Goal: Find specific page/section: Find specific page/section

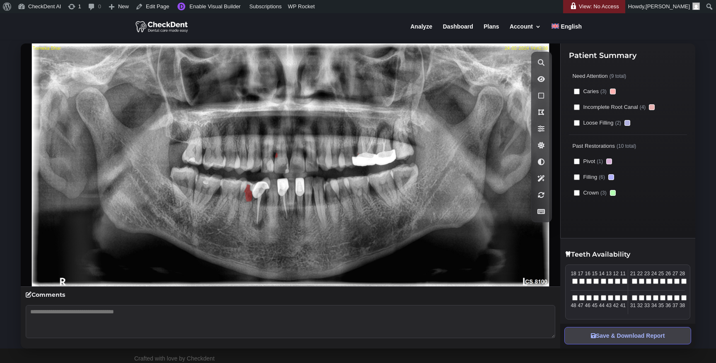
click at [343, 135] on icon at bounding box center [290, 164] width 539 height 243
click at [181, 29] on img at bounding box center [161, 26] width 53 height 13
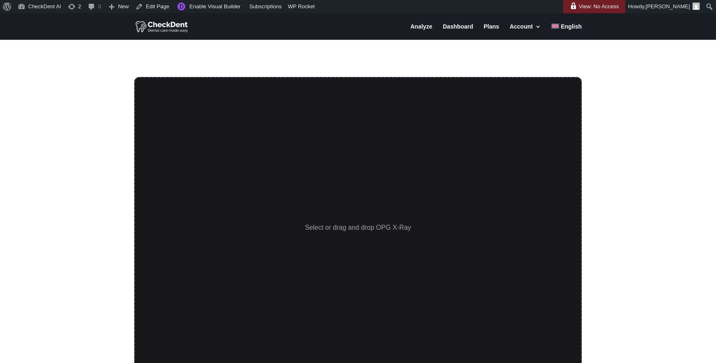
scroll to position [7, 0]
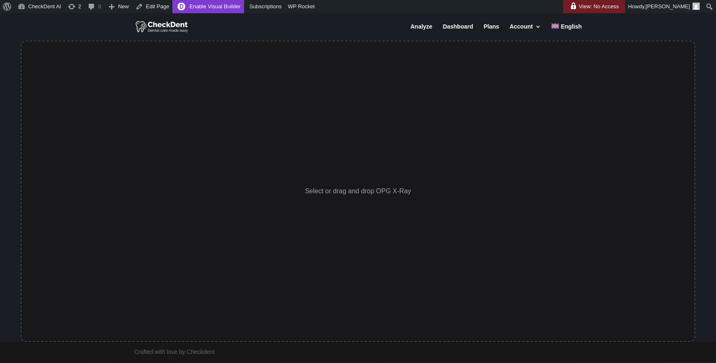
click at [221, 6] on link "Enable Visual Builder" at bounding box center [207, 6] width 71 height 13
